Goal: Communication & Community: Ask a question

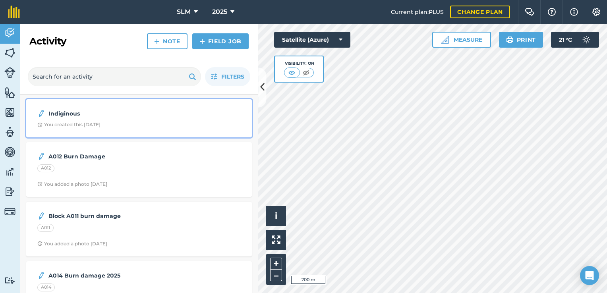
click at [203, 113] on div "Indiginous" at bounding box center [138, 114] width 203 height 10
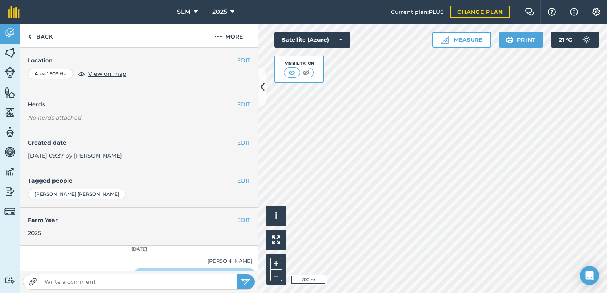
scroll to position [50, 0]
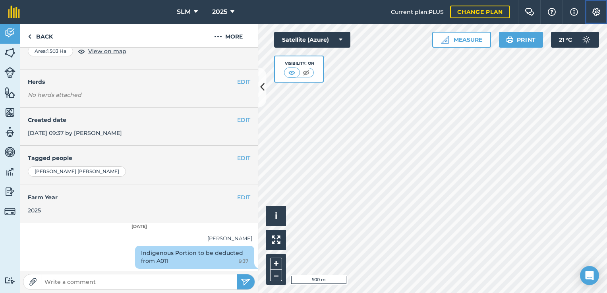
click at [597, 12] on img at bounding box center [597, 12] width 10 height 8
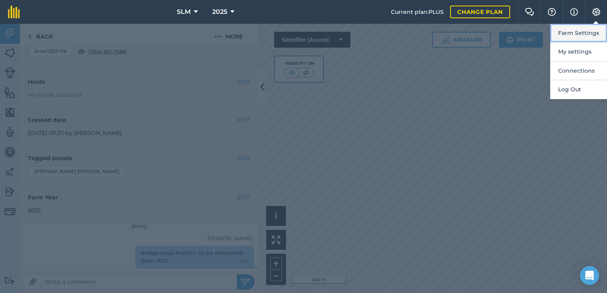
click at [586, 35] on button "Farm Settings" at bounding box center [578, 33] width 57 height 19
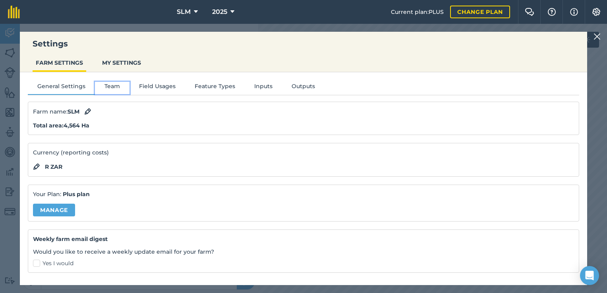
click at [110, 86] on button "Team" at bounding box center [112, 88] width 35 height 12
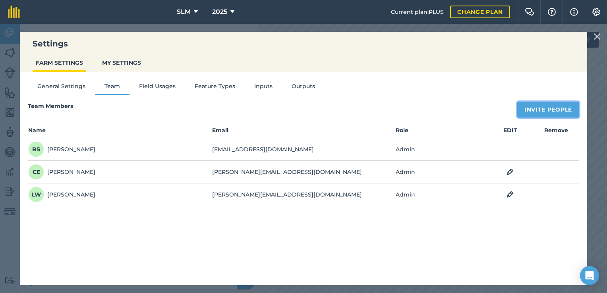
click at [530, 114] on button "Invite People" at bounding box center [548, 110] width 62 height 16
select select "MEMBER"
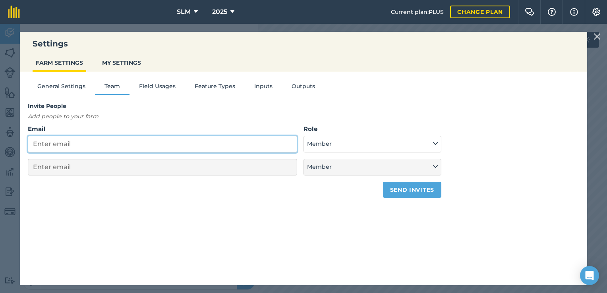
click at [91, 147] on input "Email" at bounding box center [162, 144] width 269 height 17
type input "[EMAIL_ADDRESS][DOMAIN_NAME]"
select select "MEMBER"
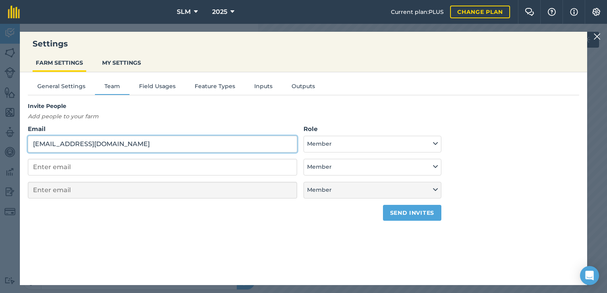
type input "[PERSON_NAME][EMAIL_ADDRESS][DOMAIN_NAME]"
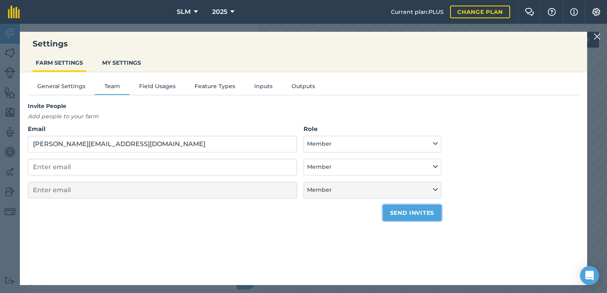
click at [411, 216] on button "Send invites" at bounding box center [412, 213] width 58 height 16
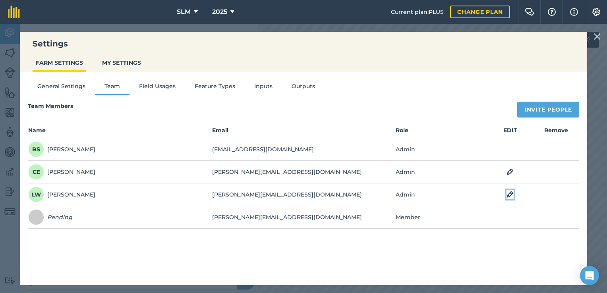
click at [510, 195] on img at bounding box center [510, 195] width 7 height 10
click at [428, 194] on button "Admin" at bounding box center [413, 195] width 35 height 17
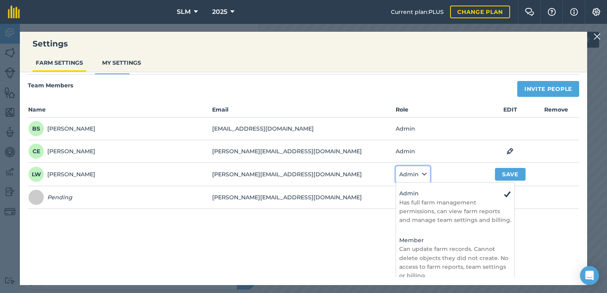
scroll to position [29, 0]
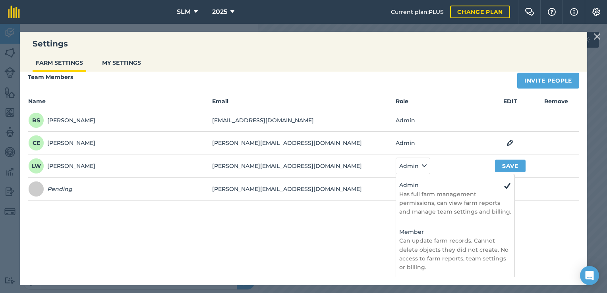
click at [443, 170] on td "Admin - Has full farm management permissions, can view farm reports and manage …" at bounding box center [441, 166] width 92 height 23
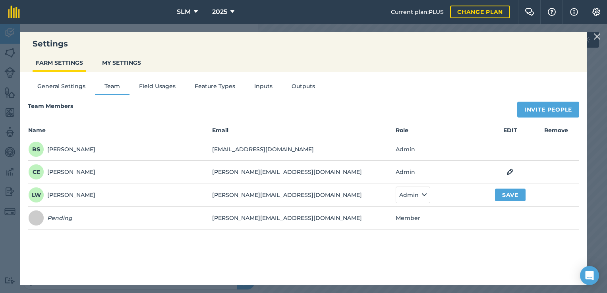
click at [433, 246] on div "General Settings Team Field Usages Feature Types Inputs Outputs Team Members In…" at bounding box center [303, 174] width 567 height 205
click at [501, 12] on link "Change plan" at bounding box center [480, 12] width 60 height 13
click at [493, 14] on link "Change plan" at bounding box center [480, 12] width 60 height 13
click at [596, 35] on img at bounding box center [597, 37] width 7 height 10
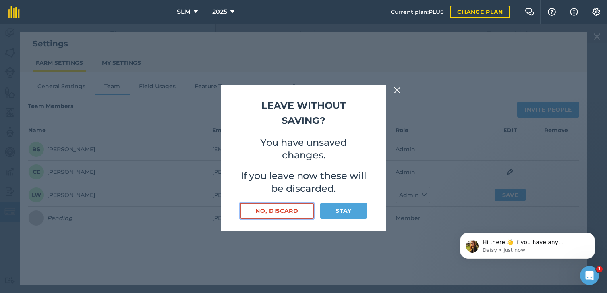
click at [294, 215] on button "No, discard" at bounding box center [277, 211] width 74 height 16
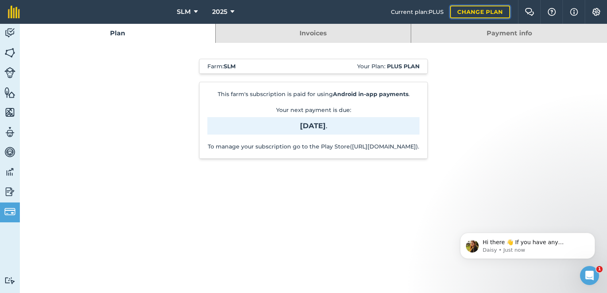
click at [470, 15] on link "Change plan" at bounding box center [480, 12] width 60 height 13
drag, startPoint x: 393, startPoint y: 155, endPoint x: 246, endPoint y: 164, distance: 146.5
click at [246, 159] on div "This farm's subscription is paid for using Android in-app payments . Your next …" at bounding box center [313, 120] width 229 height 77
click at [330, 182] on div "Farm : SLM Your Plan: Plus plan This farm's subscription is paid for using Andr…" at bounding box center [313, 113] width 405 height 140
click at [540, 34] on link "Payment info" at bounding box center [509, 33] width 196 height 19
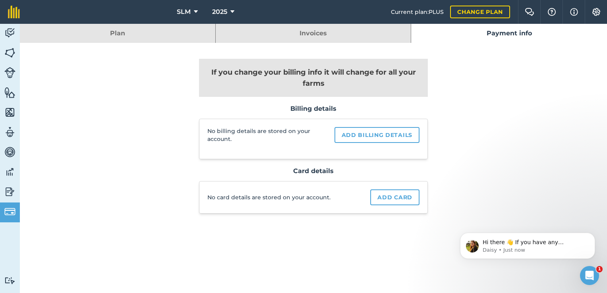
click at [352, 36] on link "Invoices" at bounding box center [313, 33] width 195 height 19
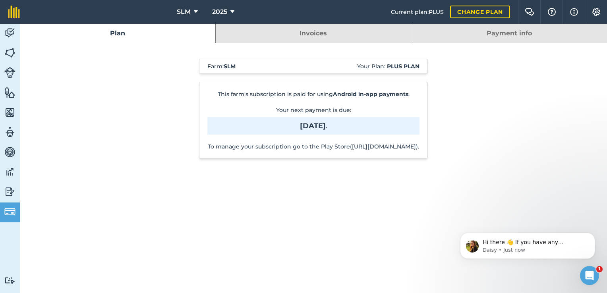
click at [149, 34] on link "Plan" at bounding box center [117, 33] width 195 height 19
click at [442, 33] on link "Payment info" at bounding box center [509, 33] width 196 height 19
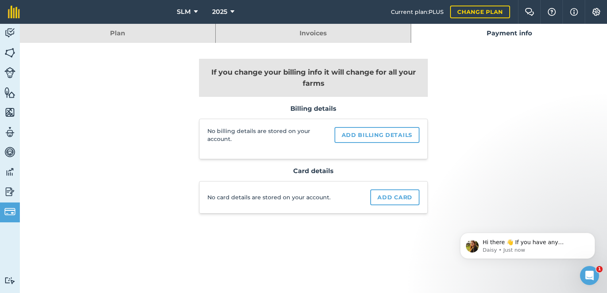
click at [154, 36] on link "Plan" at bounding box center [117, 33] width 195 height 19
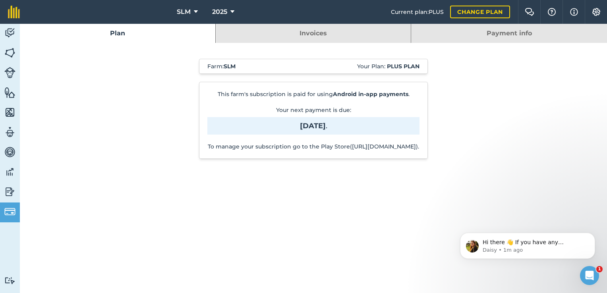
drag, startPoint x: 393, startPoint y: 155, endPoint x: 248, endPoint y: 154, distance: 144.6
click at [248, 151] on p "To manage your subscription go to the Play Store([URL][DOMAIN_NAME])." at bounding box center [313, 147] width 212 height 8
copy p "[URL][DOMAIN_NAME]"
click at [438, 15] on span "Current plan : PLUS" at bounding box center [417, 12] width 53 height 9
click at [414, 14] on span "Current plan : PLUS" at bounding box center [417, 12] width 53 height 9
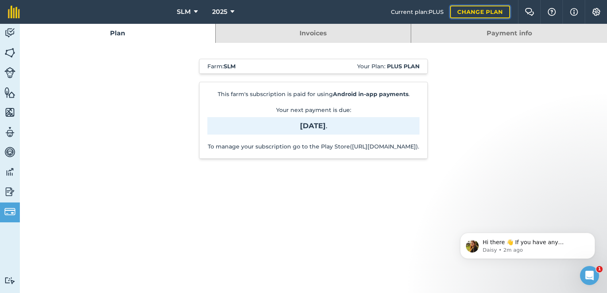
click at [503, 12] on link "Change plan" at bounding box center [480, 12] width 60 height 13
click at [393, 67] on strong "Plus plan" at bounding box center [403, 66] width 33 height 7
click at [544, 35] on link "Payment info" at bounding box center [509, 33] width 196 height 19
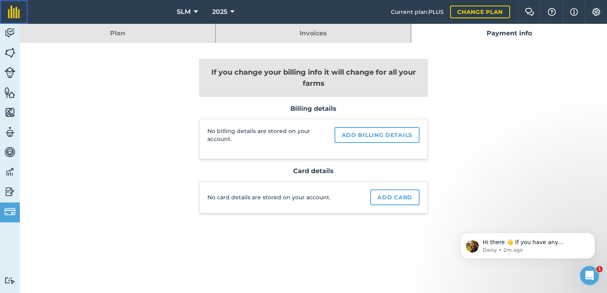
click at [13, 12] on img at bounding box center [14, 12] width 12 height 13
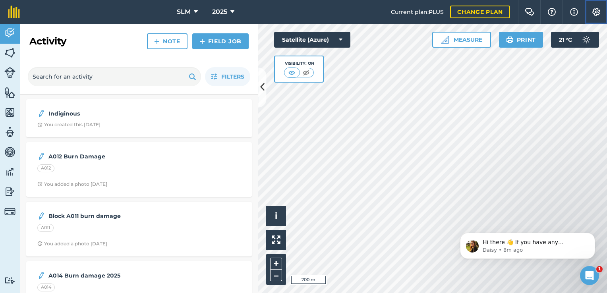
click at [593, 17] on button "Settings" at bounding box center [596, 12] width 22 height 24
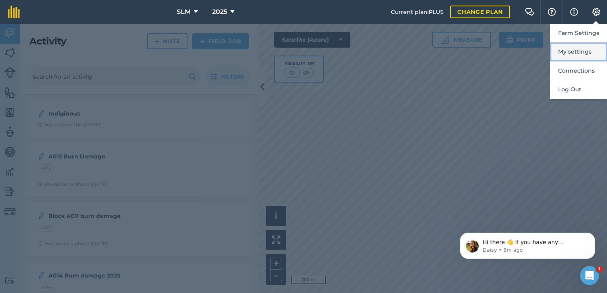
click at [581, 50] on button "My settings" at bounding box center [578, 52] width 57 height 19
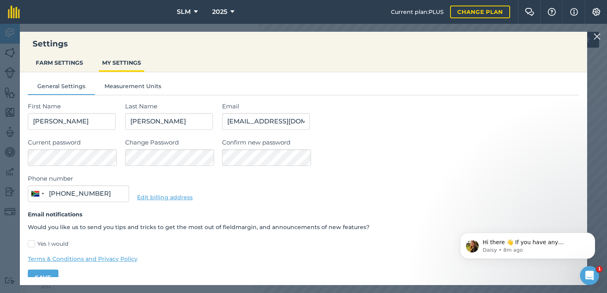
type input "084 440 1199"
click at [523, 252] on p "Daisy • 8m ago" at bounding box center [534, 250] width 103 height 7
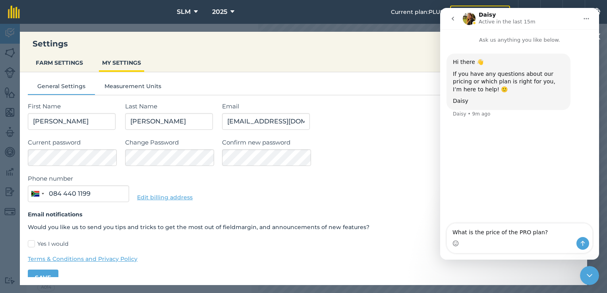
type textarea "What is the price of the PRO plan?"
click at [581, 244] on icon "Send a message…" at bounding box center [583, 243] width 6 height 6
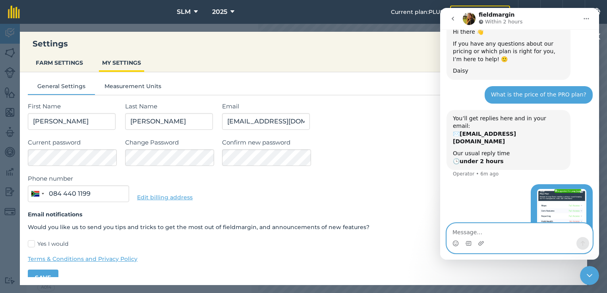
scroll to position [153, 0]
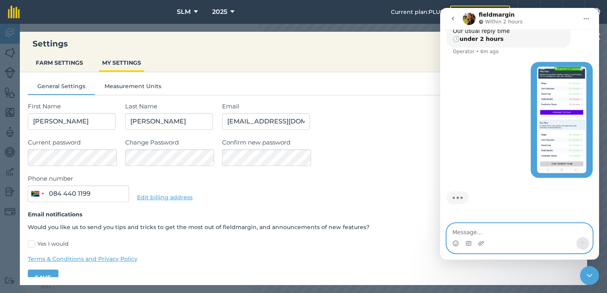
click at [470, 233] on textarea "Message…" at bounding box center [519, 231] width 145 height 14
paste textarea "CurrentlyGoogle store says we are on pro. But the desktop tells me we're on Plu…"
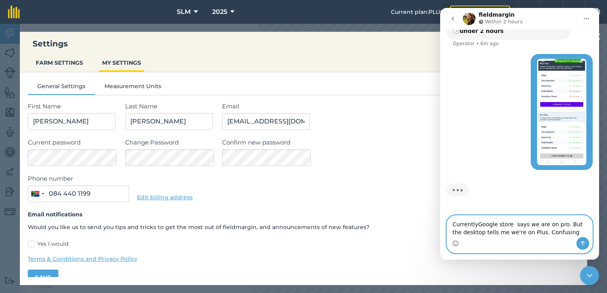
type textarea "CurrentlyGoogle store says we are on pro. But the desktop tells me we're on Plu…"
click at [582, 246] on icon "Send a message…" at bounding box center [583, 243] width 6 height 6
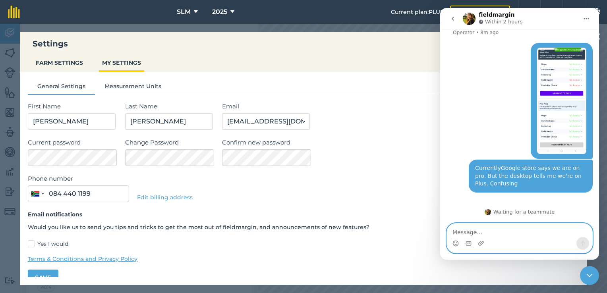
scroll to position [156, 0]
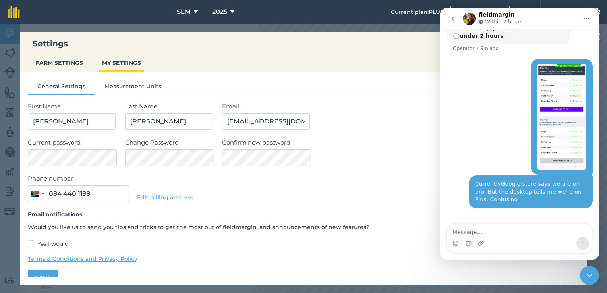
click at [352, 58] on ul "FARM SETTINGS MY SETTINGS" at bounding box center [303, 63] width 567 height 17
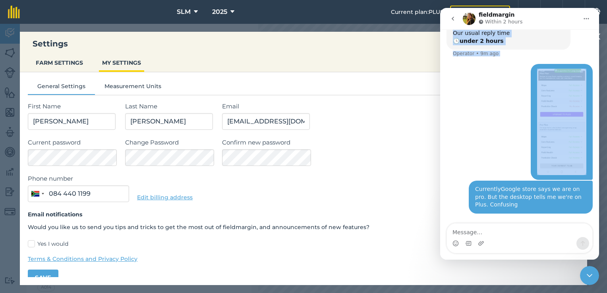
drag, startPoint x: 551, startPoint y: 20, endPoint x: 513, endPoint y: 75, distance: 67.2
click at [513, 75] on div "fieldmargin Within 2 hours Ask us anything you like below. Hi there 👋 If you ha…" at bounding box center [519, 134] width 159 height 252
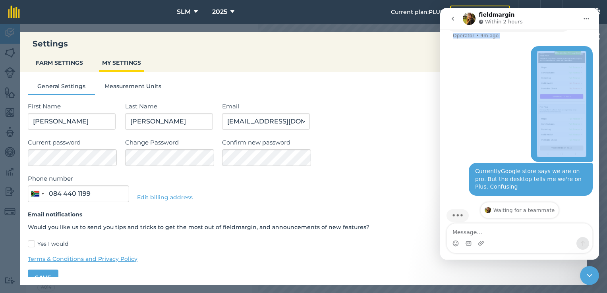
scroll to position [186, 0]
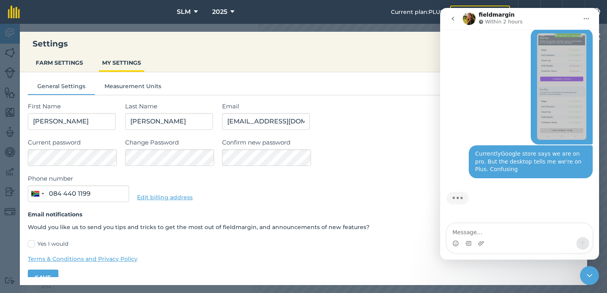
click at [320, 28] on div "Settings FARM SETTINGS MY SETTINGS General Settings Measurement Units First Nam…" at bounding box center [303, 158] width 607 height 269
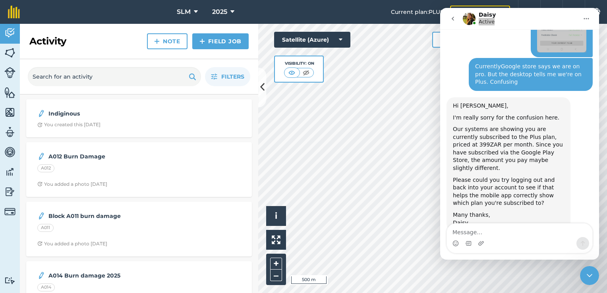
scroll to position [266, 0]
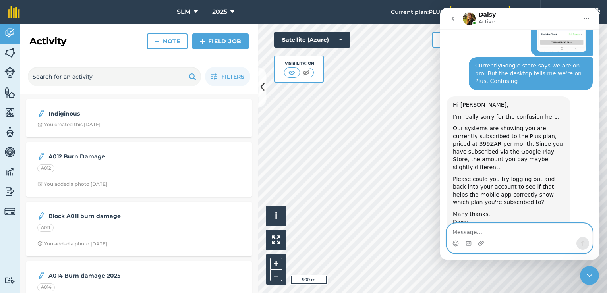
click at [488, 231] on textarea "Message…" at bounding box center [519, 231] width 145 height 14
click at [469, 230] on textarea "Message…" at bounding box center [519, 231] width 145 height 14
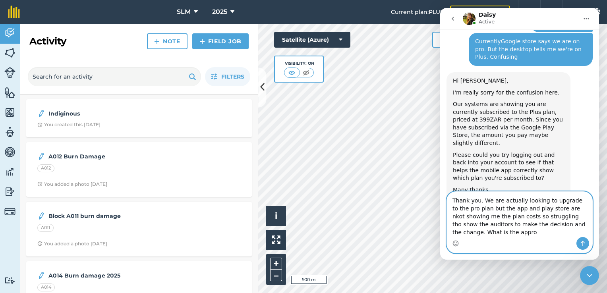
scroll to position [298, 0]
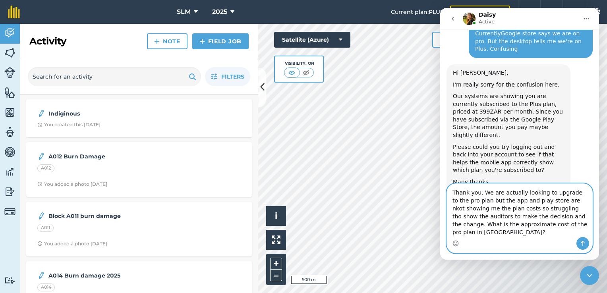
type textarea "Thank you. We are actually looking to upgrade to the pro plan but the app and p…"
click at [580, 246] on icon "Send a message…" at bounding box center [583, 243] width 6 height 6
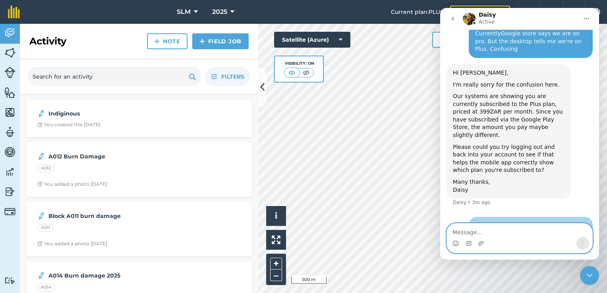
scroll to position [329, 0]
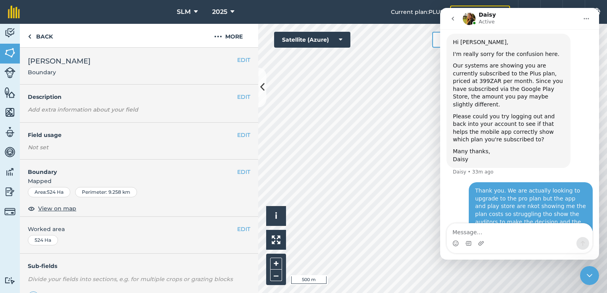
click at [453, 18] on icon "go back" at bounding box center [453, 18] width 6 height 6
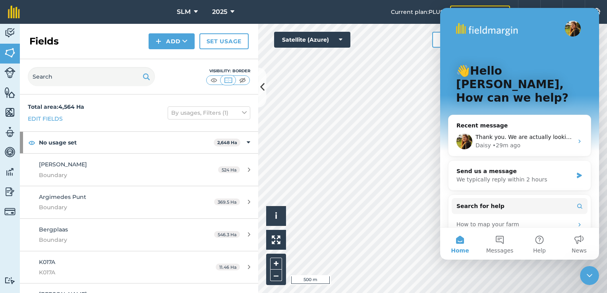
click at [569, 31] on img "Intercom messenger" at bounding box center [573, 29] width 16 height 16
drag, startPoint x: 582, startPoint y: 17, endPoint x: 586, endPoint y: 249, distance: 231.3
click at [586, 249] on button "News" at bounding box center [579, 244] width 40 height 32
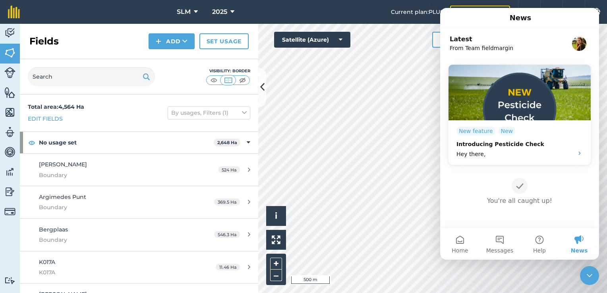
click at [518, 16] on h1 "News" at bounding box center [520, 18] width 25 height 14
click at [9, 112] on img at bounding box center [9, 112] width 11 height 12
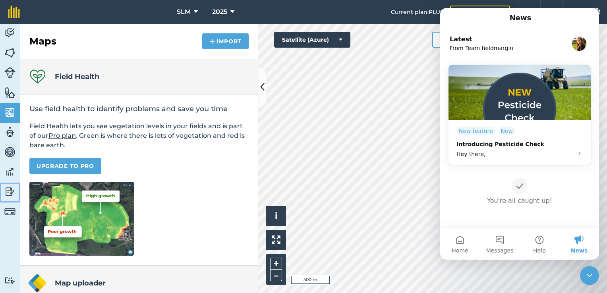
click at [13, 191] on img at bounding box center [9, 192] width 11 height 12
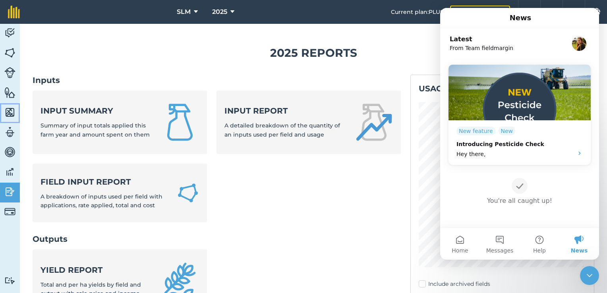
click at [14, 108] on img at bounding box center [9, 112] width 11 height 12
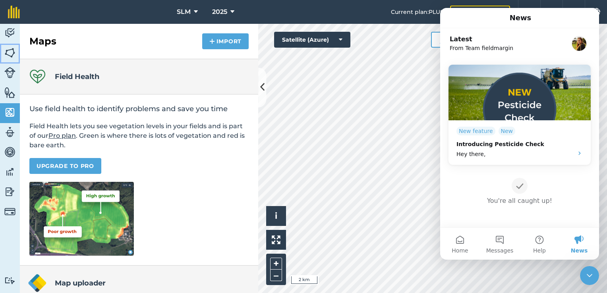
click at [11, 49] on img at bounding box center [9, 53] width 11 height 12
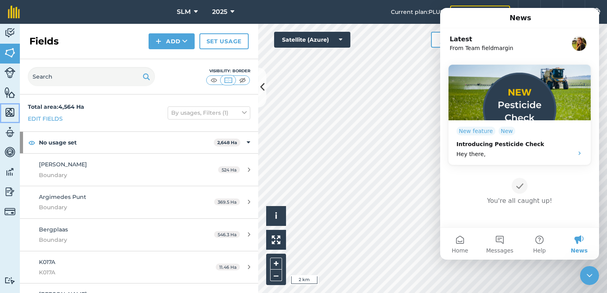
click at [9, 113] on img at bounding box center [9, 112] width 11 height 12
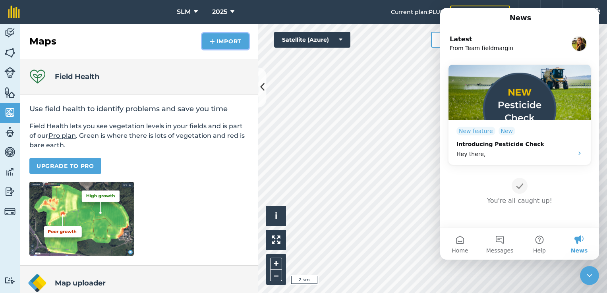
click at [226, 41] on button "Import" at bounding box center [225, 41] width 46 height 16
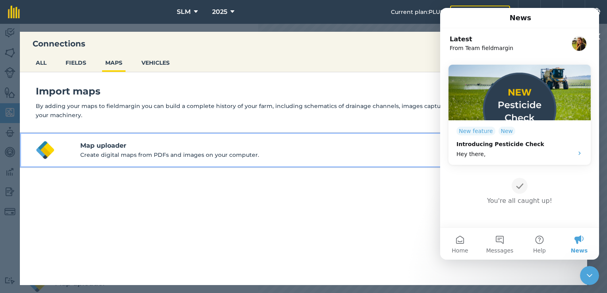
click at [121, 151] on p "Create digital maps from PDFs and images on your computer." at bounding box center [324, 155] width 488 height 9
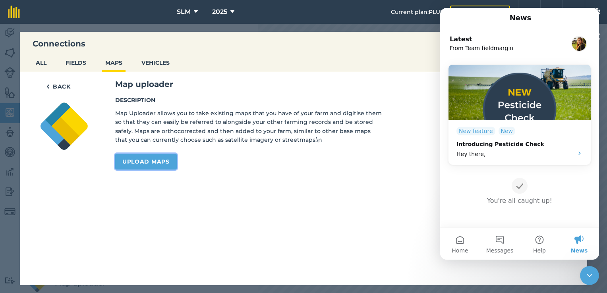
click at [152, 165] on link "Upload maps" at bounding box center [146, 162] width 62 height 16
